Goal: Complete application form

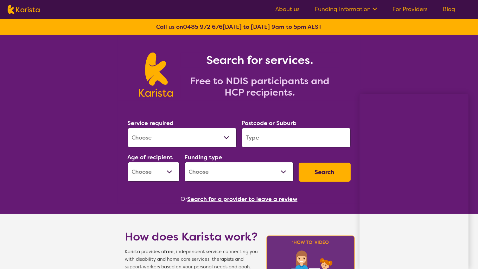
click at [418, 8] on link "For Providers" at bounding box center [409, 9] width 35 height 8
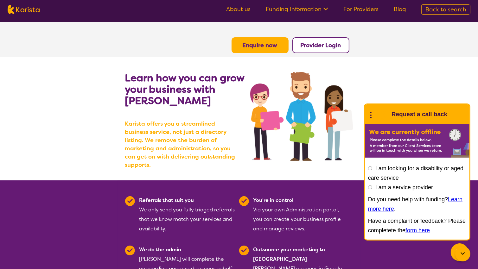
click at [324, 51] on button "Provider Login" at bounding box center [320, 45] width 57 height 16
click at [367, 186] on div "I am looking for a disability or aged care service I am a service provider Do y…" at bounding box center [417, 200] width 104 height 79
click at [371, 188] on input "I am a service provider" at bounding box center [370, 187] width 4 height 4
radio input "true"
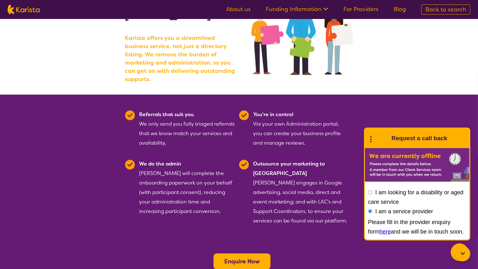
scroll to position [86, 0]
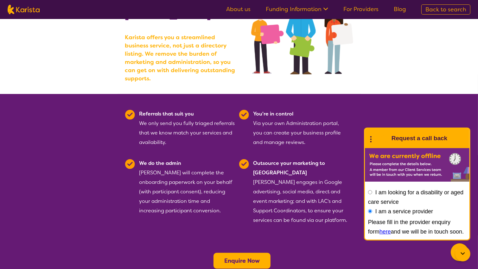
click at [379, 233] on link "here" at bounding box center [384, 232] width 11 height 6
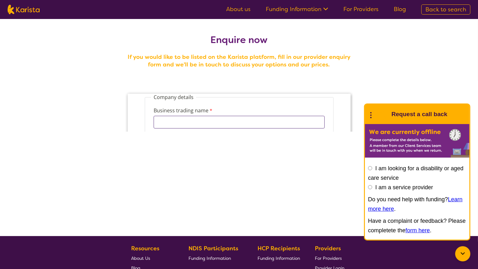
click at [216, 119] on input "Business trading name" at bounding box center [238, 122] width 171 height 13
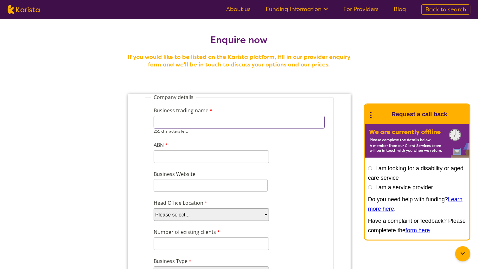
paste input "9 657 611 428"
type input "9 657 611 428"
click at [161, 152] on input "ABN" at bounding box center [210, 156] width 115 height 13
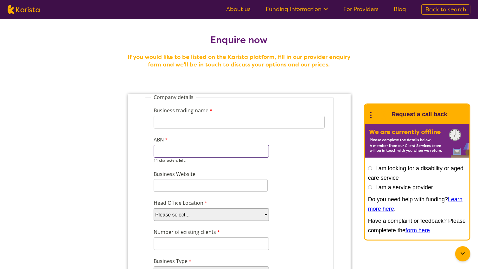
paste input "9 657 611 4"
click at [155, 151] on input "9 657 611 4" at bounding box center [210, 151] width 115 height 13
click at [162, 151] on input "9 657 611 4" at bounding box center [210, 151] width 115 height 13
click at [192, 152] on input "396576114" at bounding box center [210, 151] width 115 height 13
type input "39657611428"
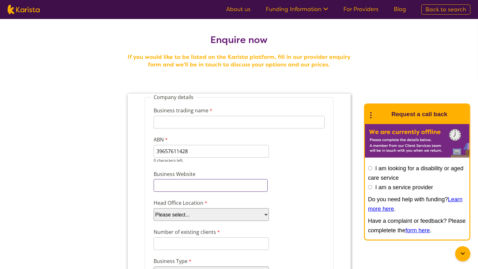
click at [174, 186] on div "Business Website" at bounding box center [239, 181] width 176 height 24
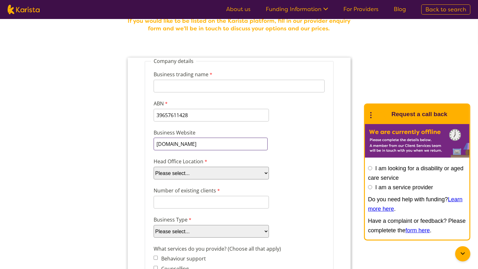
scroll to position [37, 0]
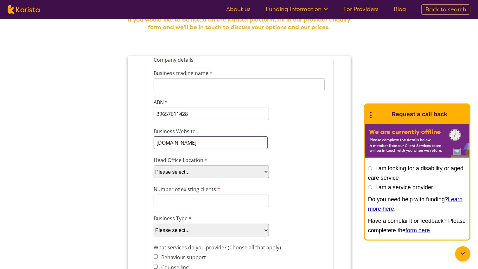
type input "www.dailylivingcare.com.au"
click at [177, 176] on select "Please select... ACT NSW NT QLD SA TAS VIC WA" at bounding box center [210, 171] width 115 height 13
select select "tfa_101"
click at [153, 165] on select "Please select... ACT NSW NT QLD SA TAS VIC WA" at bounding box center [210, 171] width 115 height 13
click at [178, 202] on input "Number of existing clients" at bounding box center [210, 200] width 115 height 13
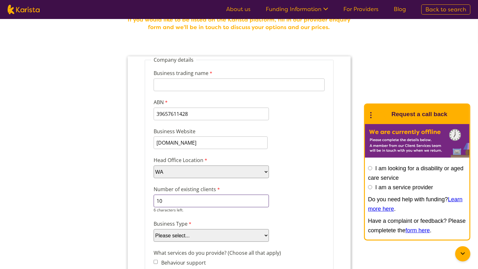
type input "10"
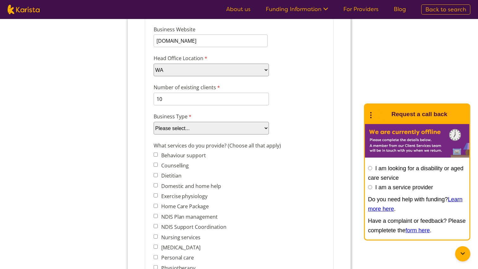
scroll to position [140, 0]
click at [181, 130] on select "Please select... Company Individual/Sole Trader Other (please specify)" at bounding box center [210, 128] width 115 height 13
select select "tfa_87"
click at [153, 135] on select "Please select... Company Individual/Sole Trader Other (please specify)" at bounding box center [210, 128] width 115 height 13
click at [175, 131] on select "Please select... Company Individual/Sole Trader Other (please specify)" at bounding box center [210, 128] width 115 height 13
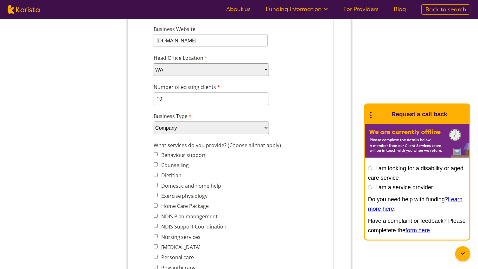
click at [175, 131] on select "Please select... Company Individual/Sole Trader Other (please specify)" at bounding box center [210, 128] width 115 height 13
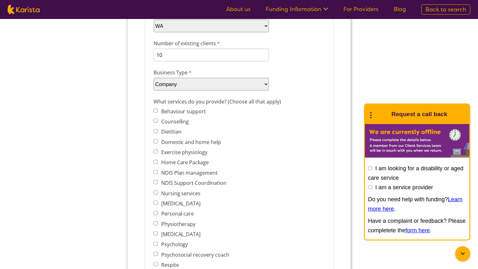
scroll to position [184, 0]
click at [154, 139] on input "Domestic and home help" at bounding box center [155, 141] width 4 height 4
checkbox input "true"
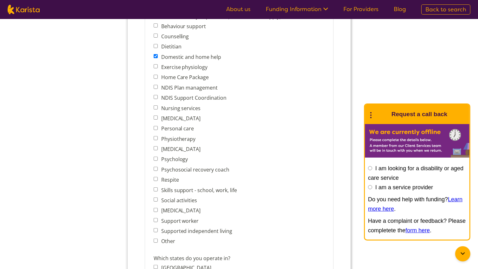
scroll to position [269, 0]
click at [156, 126] on input "Personal care" at bounding box center [155, 128] width 4 height 4
checkbox input "true"
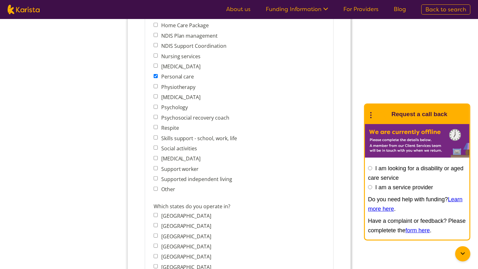
scroll to position [321, 0]
click at [155, 125] on input "Respite" at bounding box center [155, 127] width 4 height 4
checkbox input "true"
click at [157, 146] on input "Social activities" at bounding box center [155, 148] width 4 height 4
checkbox input "true"
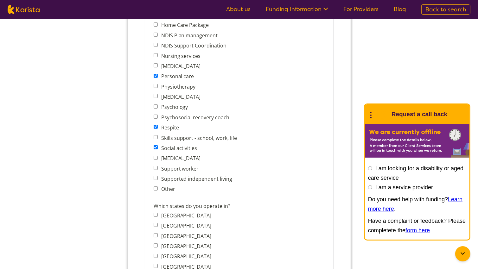
click at [156, 166] on input "Support worker" at bounding box center [155, 168] width 4 height 4
checkbox input "true"
click at [156, 176] on input "Supported independent living" at bounding box center [155, 178] width 4 height 4
checkbox input "true"
click at [155, 136] on input "Skills support - school, work, life" at bounding box center [155, 138] width 4 height 4
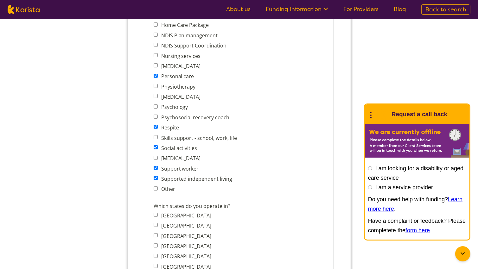
checkbox input "true"
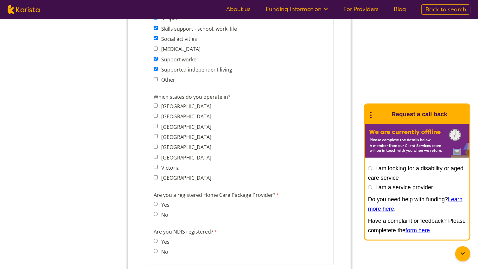
scroll to position [430, 0]
click at [155, 176] on input "Western Australia" at bounding box center [155, 178] width 4 height 4
checkbox input "true"
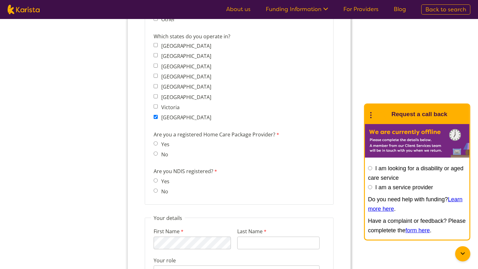
scroll to position [490, 0]
click at [154, 151] on span "No" at bounding box center [162, 154] width 19 height 9
click at [154, 152] on input "No" at bounding box center [155, 154] width 4 height 4
radio input "true"
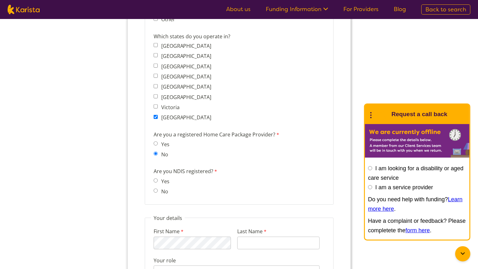
click at [156, 179] on input "Yes" at bounding box center [155, 181] width 4 height 4
radio input "true"
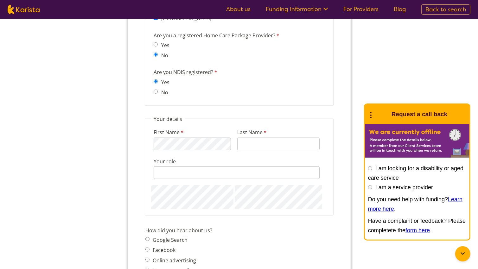
scroll to position [590, 0]
type input "Kumar"
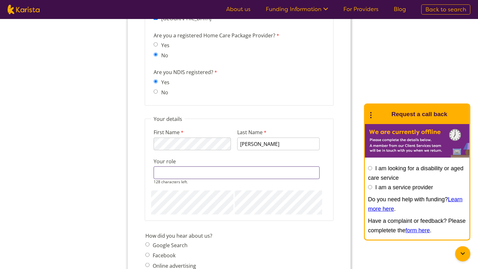
click at [169, 167] on input "Your role" at bounding box center [236, 173] width 166 height 13
type input "Director"
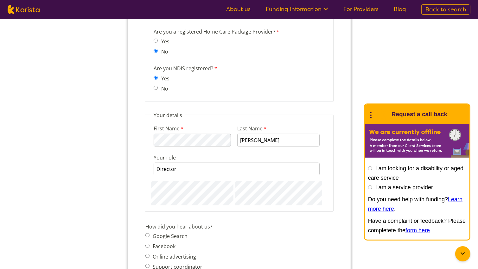
scroll to position [597, 0]
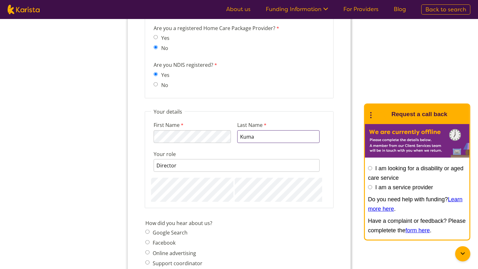
type input "Kumar"
click at [270, 257] on div "How did you hear about us? Google Search Facebook Online advertising Support co…" at bounding box center [238, 259] width 193 height 83
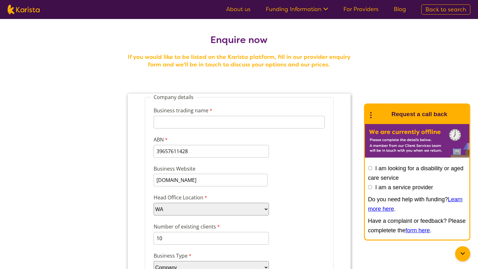
scroll to position [0, 0]
click at [375, 12] on link "For Providers" at bounding box center [360, 9] width 35 height 8
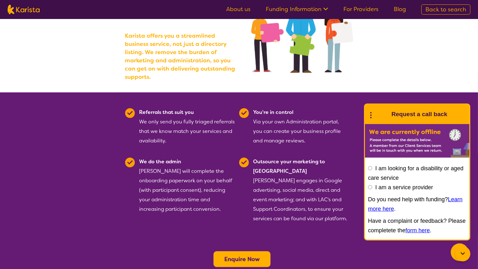
scroll to position [89, 0]
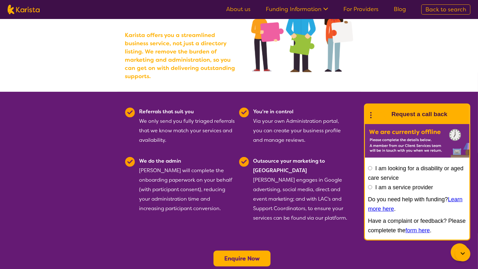
click at [250, 255] on b "Enquire Now" at bounding box center [241, 259] width 35 height 8
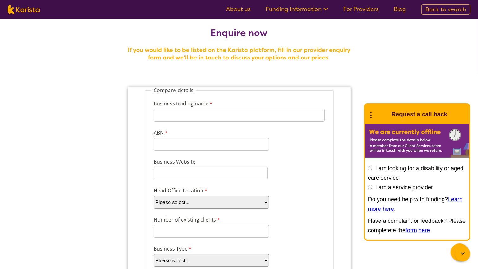
scroll to position [8, 0]
click at [345, 14] on ul "About us Funding Information NDIS - National Disability Insurance Scheme HCP - …" at bounding box center [315, 9] width 195 height 10
click at [361, 11] on link "For Providers" at bounding box center [360, 9] width 35 height 8
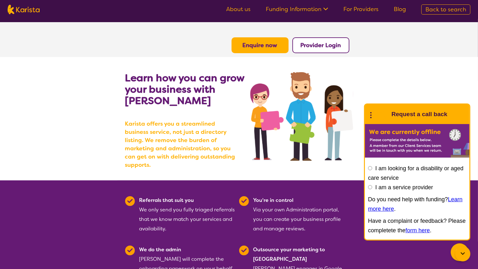
click at [308, 41] on b "Provider Login" at bounding box center [320, 45] width 41 height 8
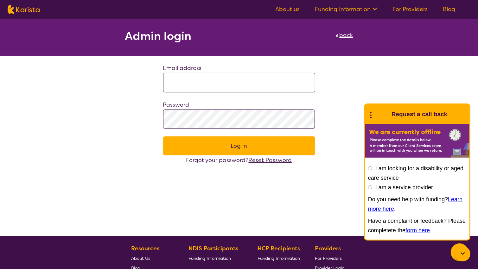
click at [194, 88] on input at bounding box center [239, 83] width 152 height 20
click at [351, 36] on span "back" at bounding box center [346, 35] width 14 height 8
